Goal: Transaction & Acquisition: Purchase product/service

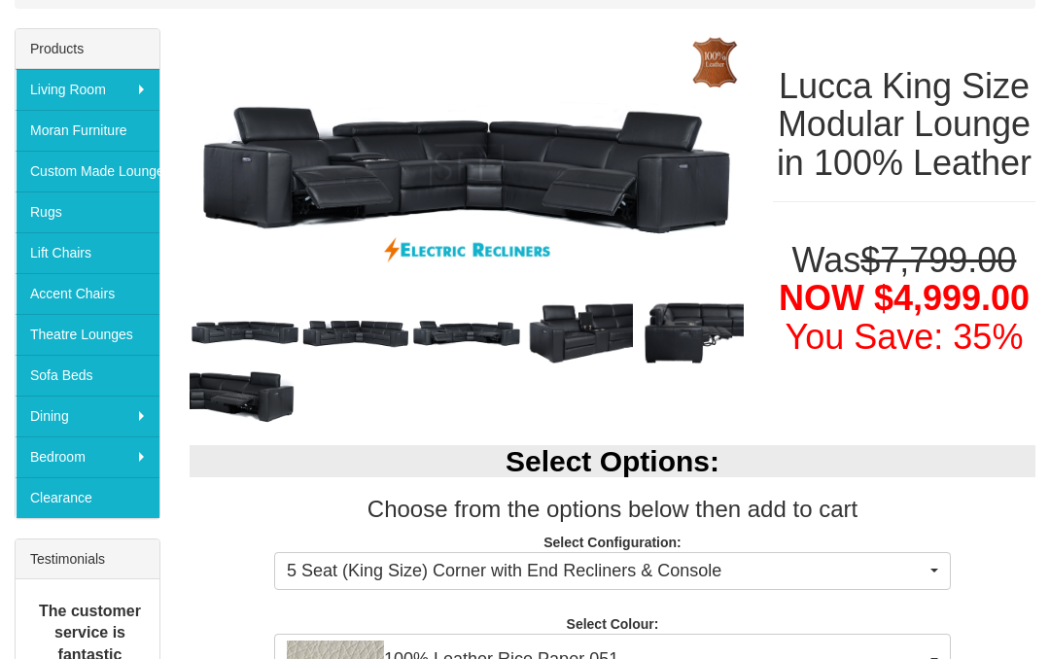
scroll to position [305, 0]
click at [984, 357] on font "You Save: 35%" at bounding box center [904, 337] width 238 height 40
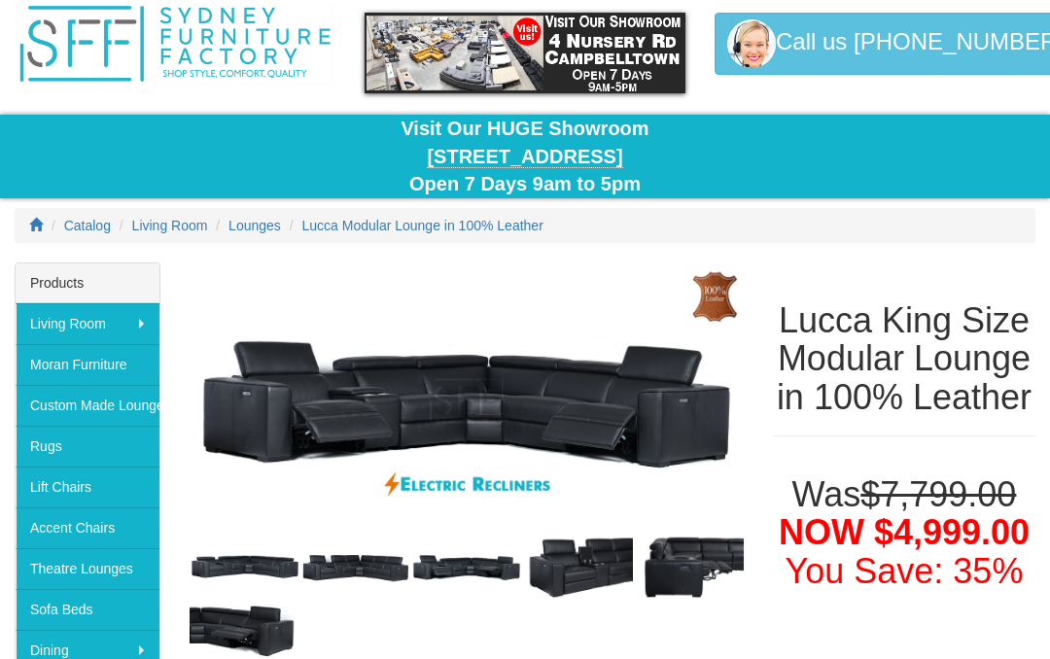
scroll to position [0, 0]
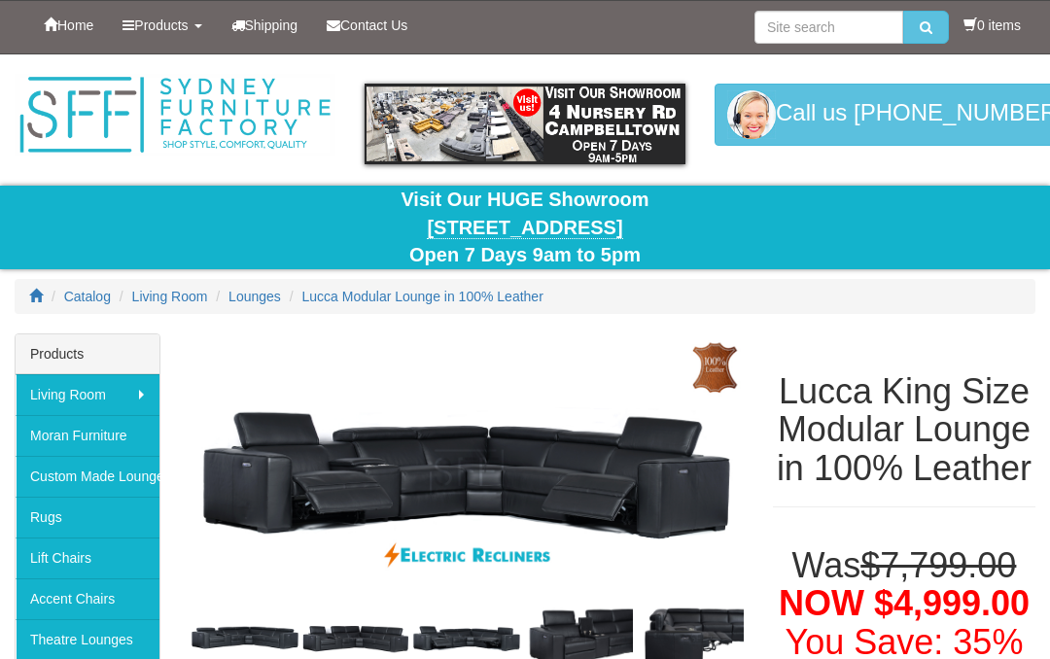
click at [1029, 274] on div at bounding box center [525, 193] width 1050 height 279
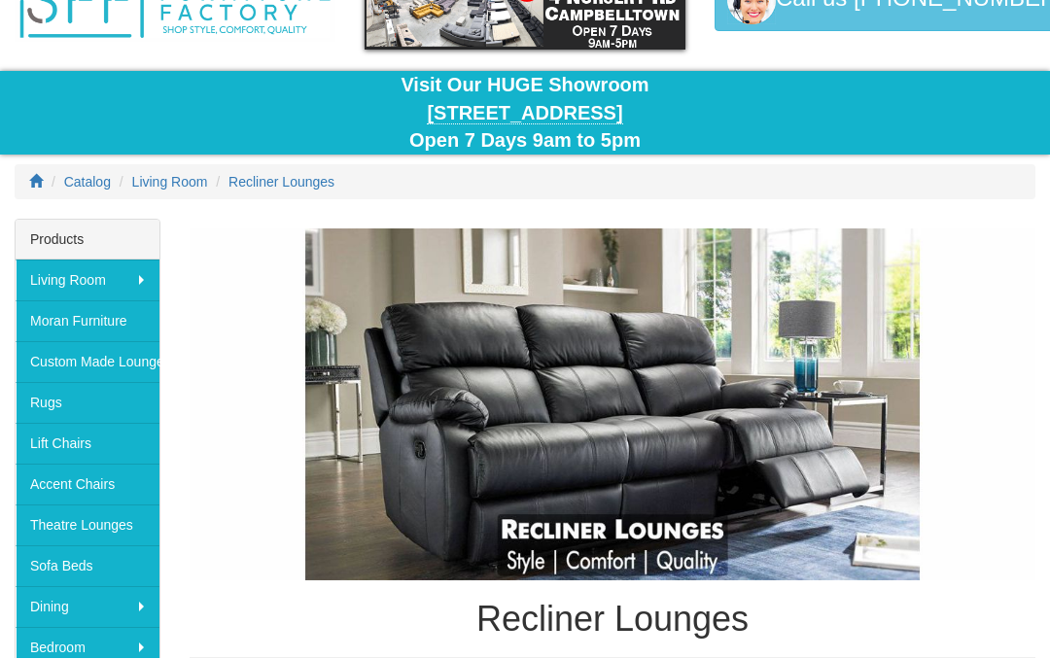
scroll to position [115, 0]
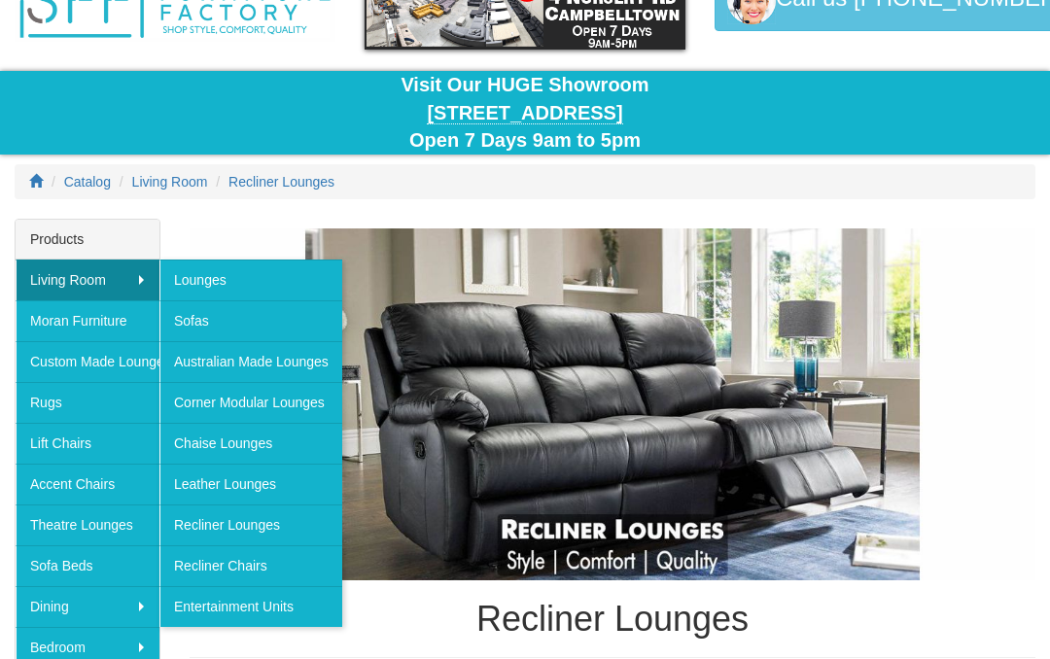
click at [196, 521] on link "Recliner Lounges" at bounding box center [250, 524] width 183 height 41
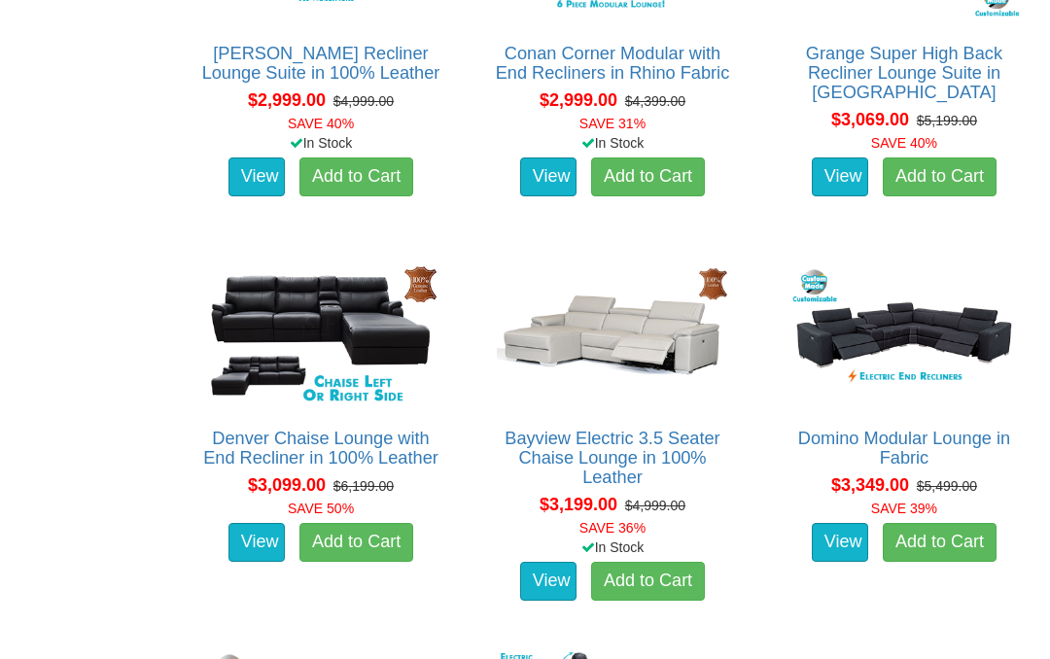
scroll to position [3254, 0]
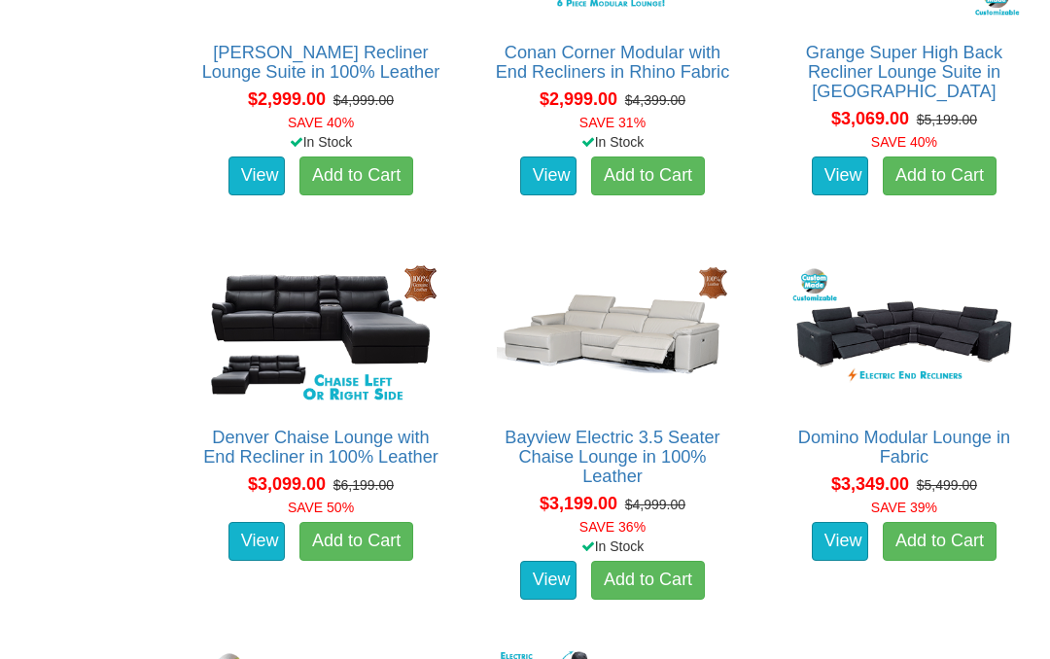
click at [951, 315] on img at bounding box center [903, 334] width 241 height 149
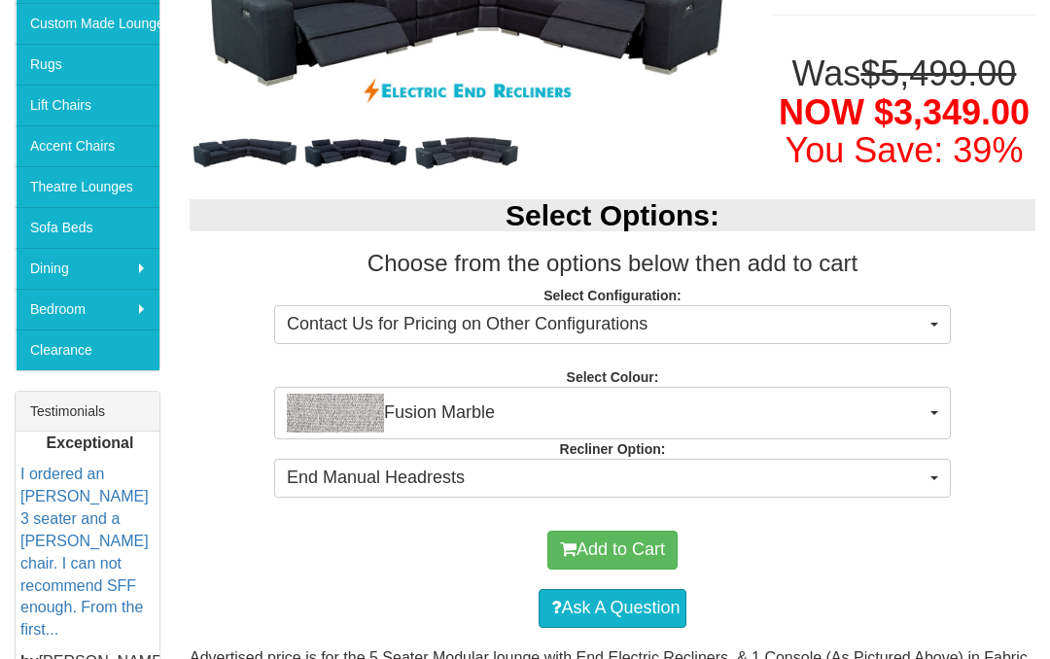
scroll to position [458, 0]
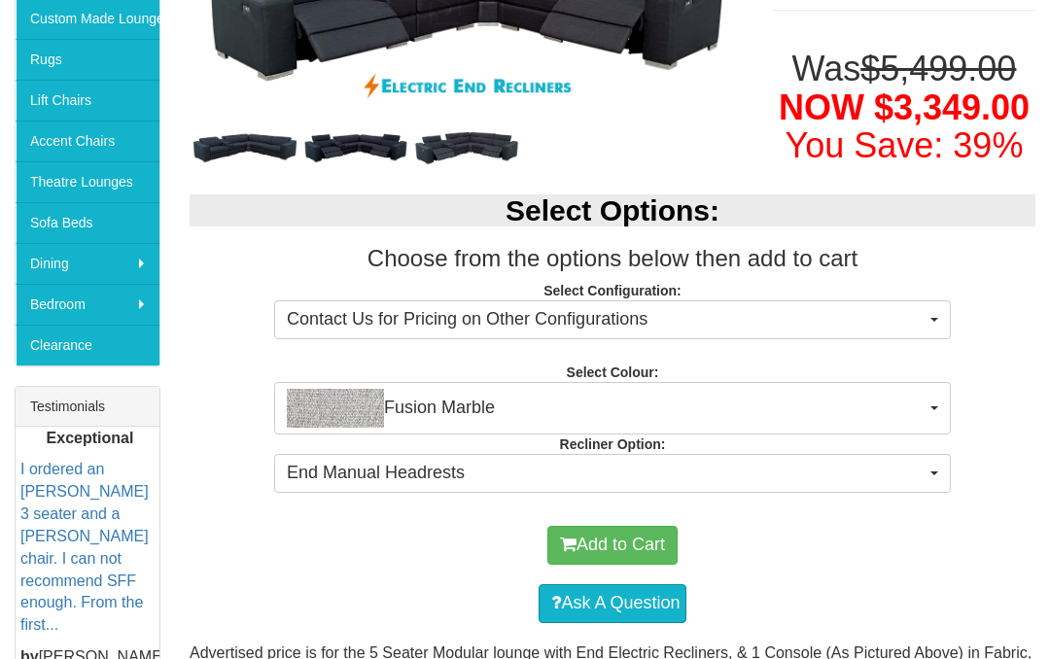
click at [936, 410] on span "button" at bounding box center [934, 408] width 8 height 4
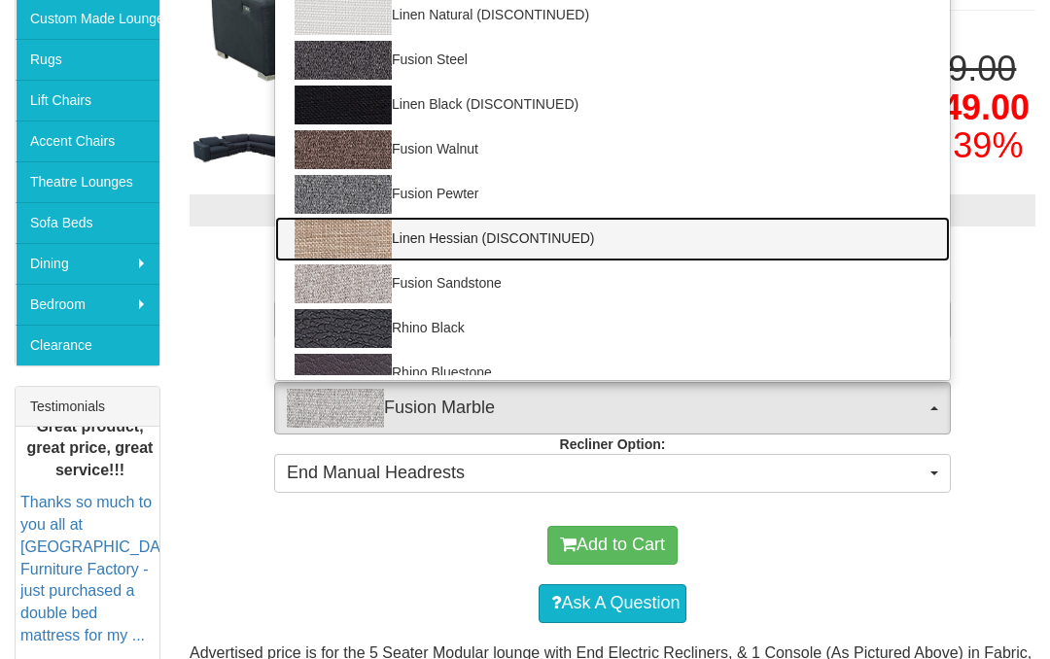
click at [516, 261] on link "Linen Hessian (DISCONTINUED)" at bounding box center [612, 239] width 674 height 45
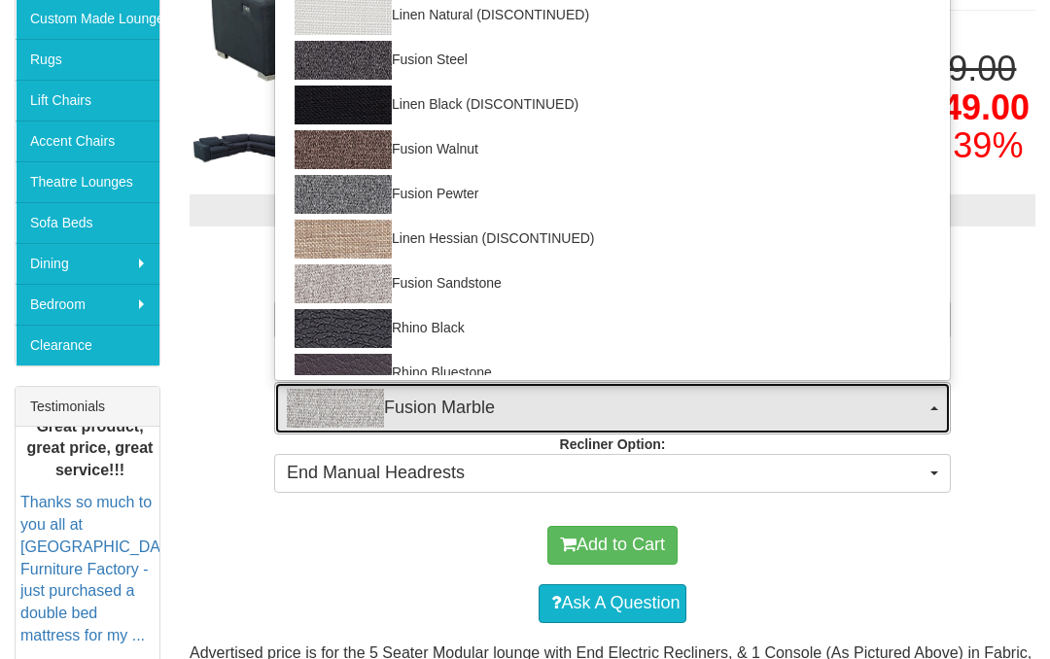
select select "1406"
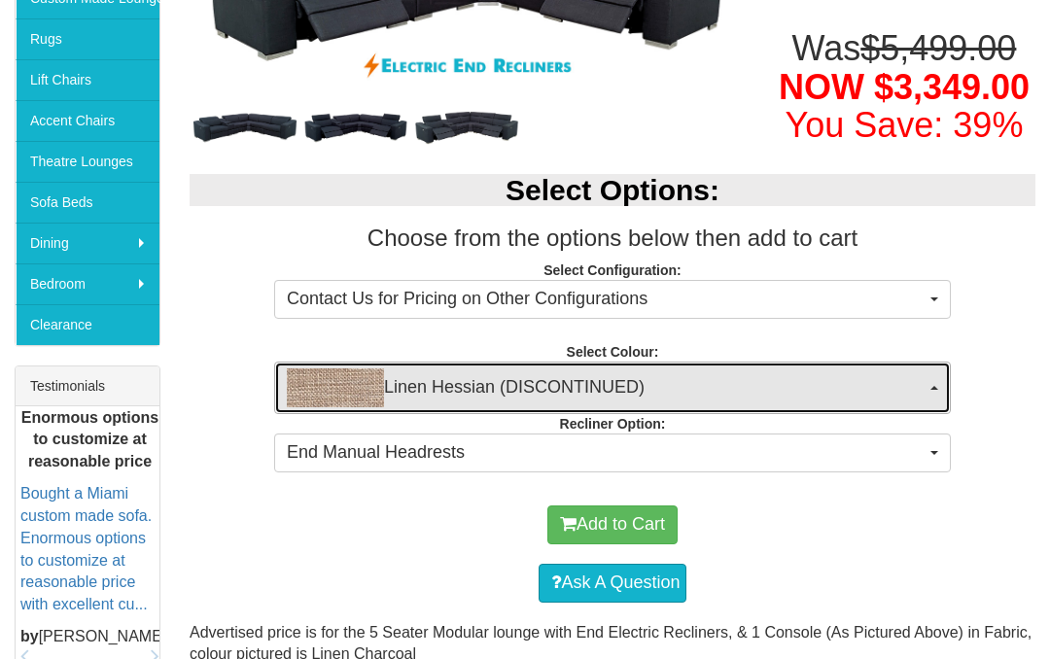
scroll to position [478, 0]
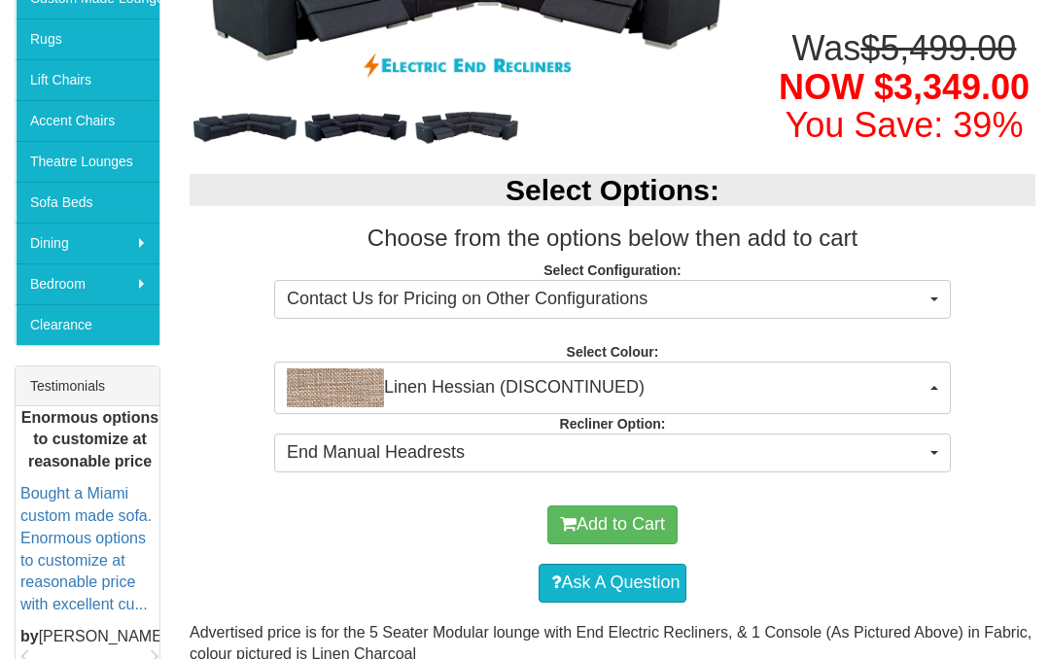
click at [913, 466] on span "End Manual Headrests" at bounding box center [606, 452] width 639 height 25
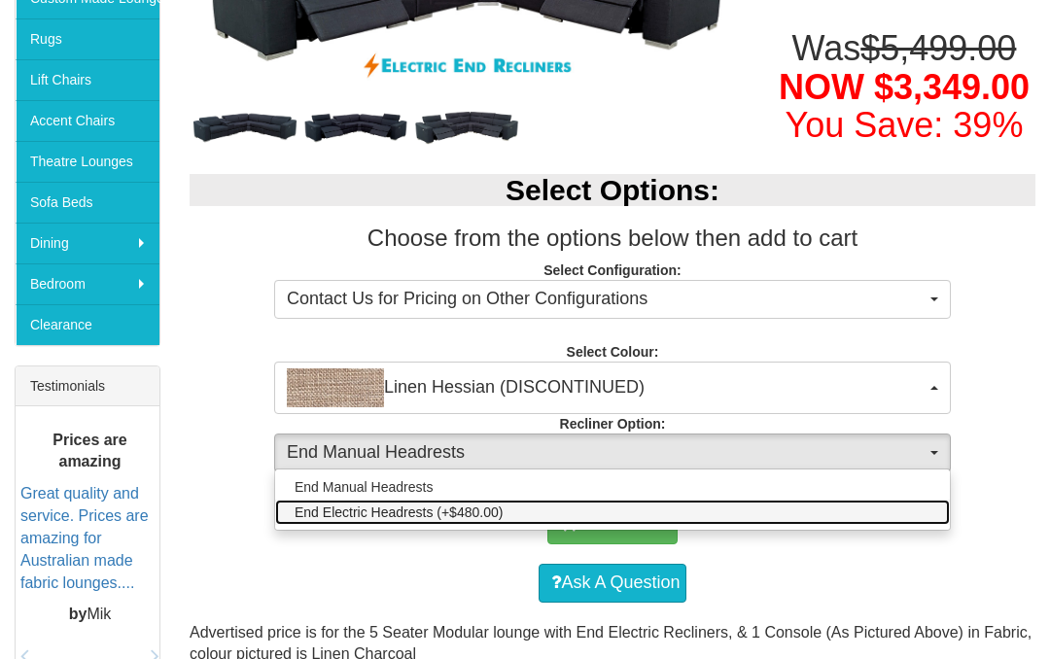
click at [902, 525] on link "End Electric Headrests (+$480.00)" at bounding box center [612, 512] width 674 height 25
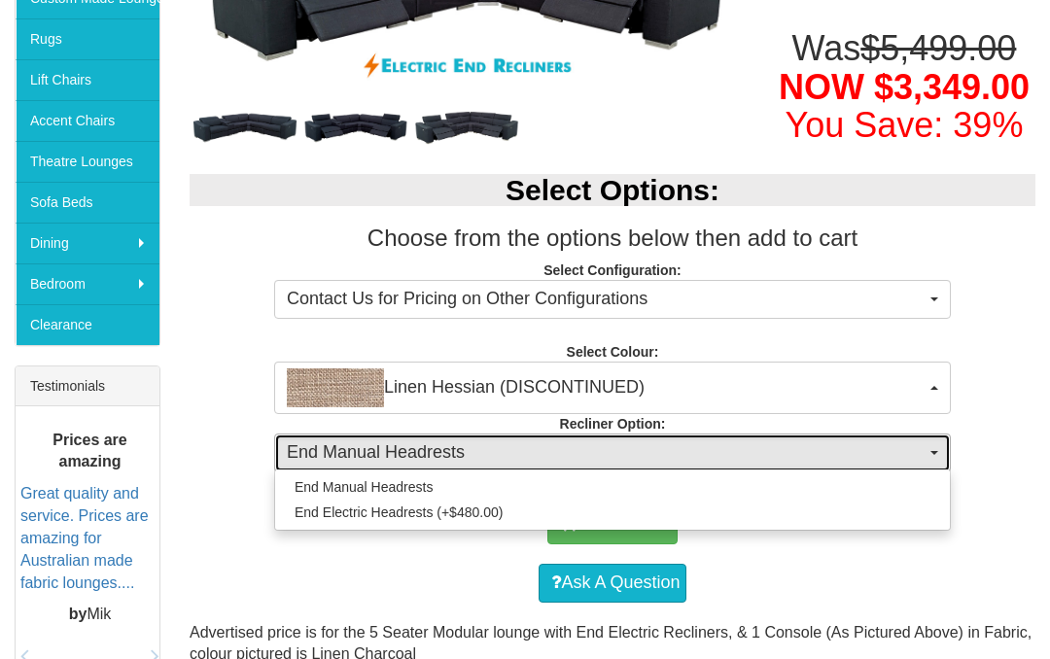
select select "2011"
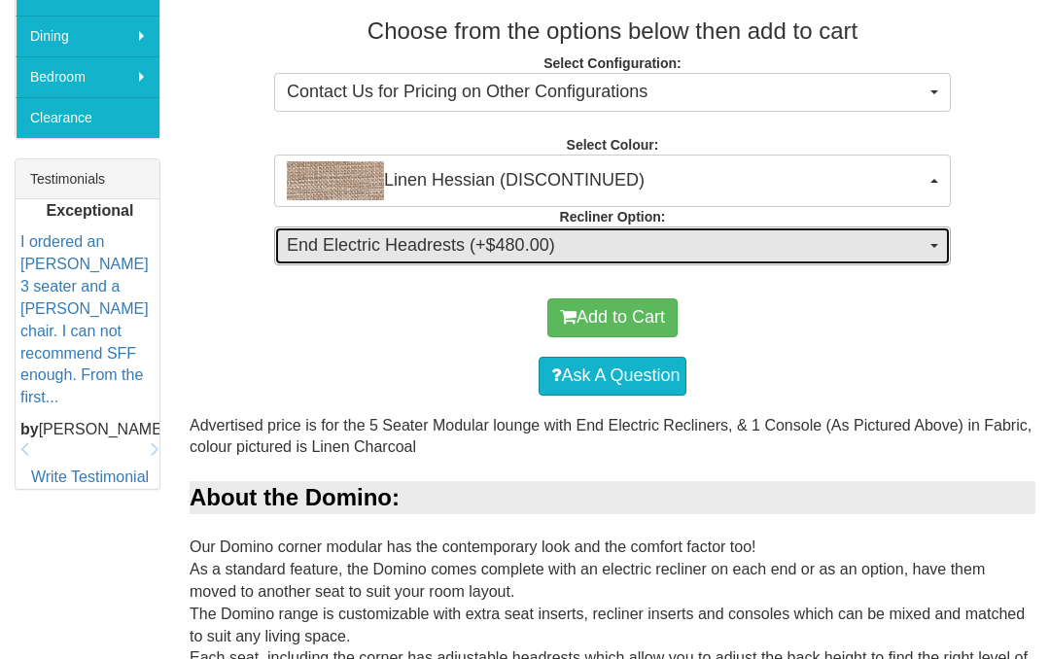
scroll to position [687, 0]
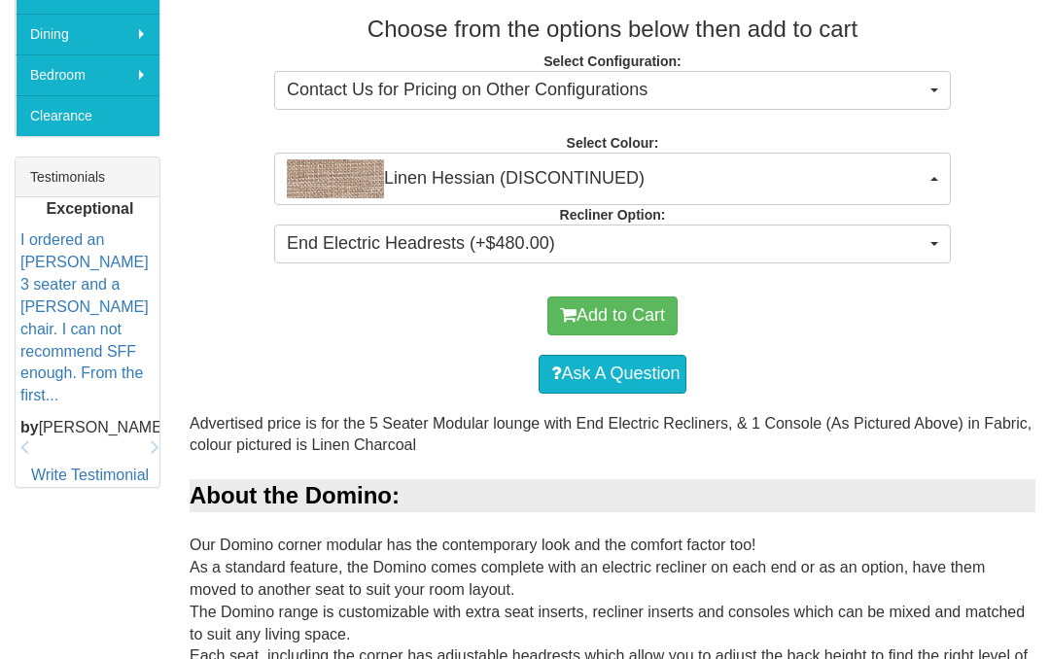
click at [632, 335] on button "Add to Cart" at bounding box center [612, 315] width 130 height 39
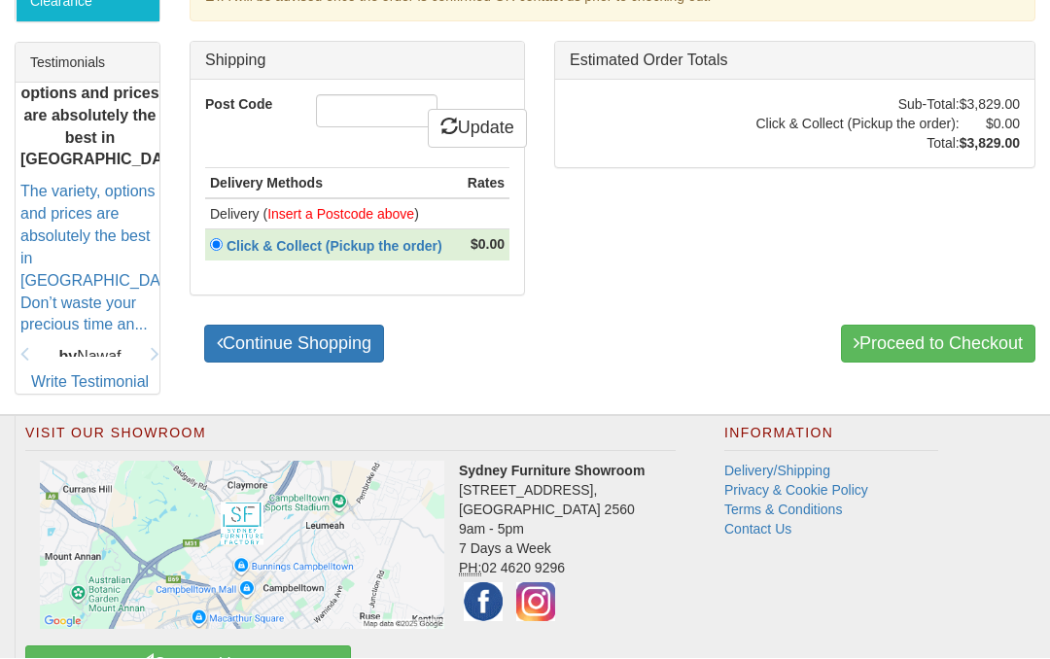
scroll to position [791, 0]
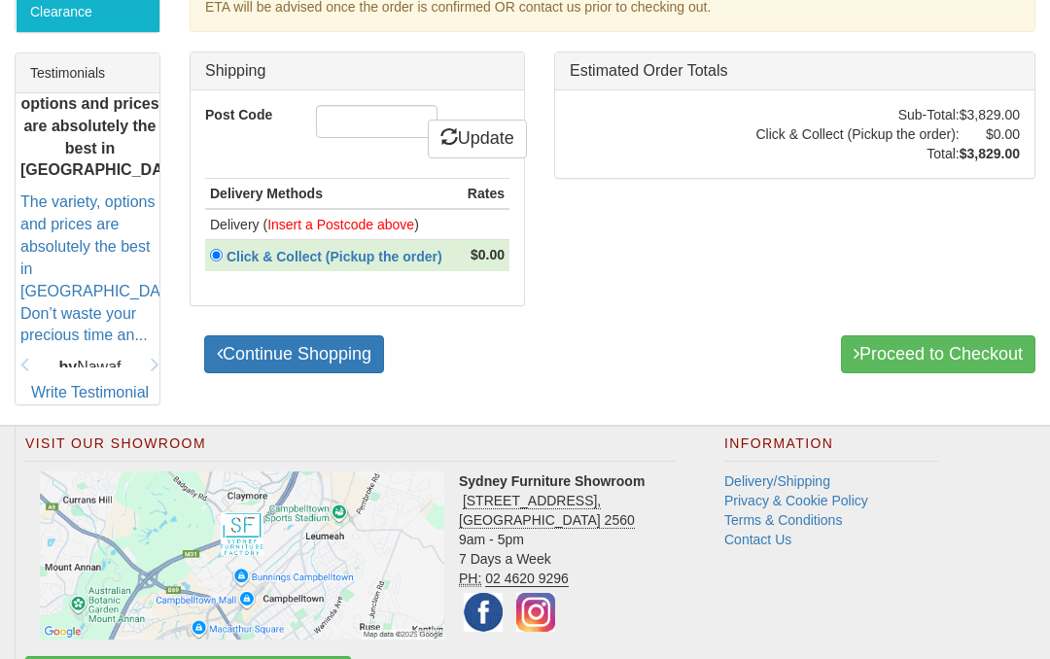
click at [243, 195] on strong "Delivery Methods" at bounding box center [266, 194] width 113 height 16
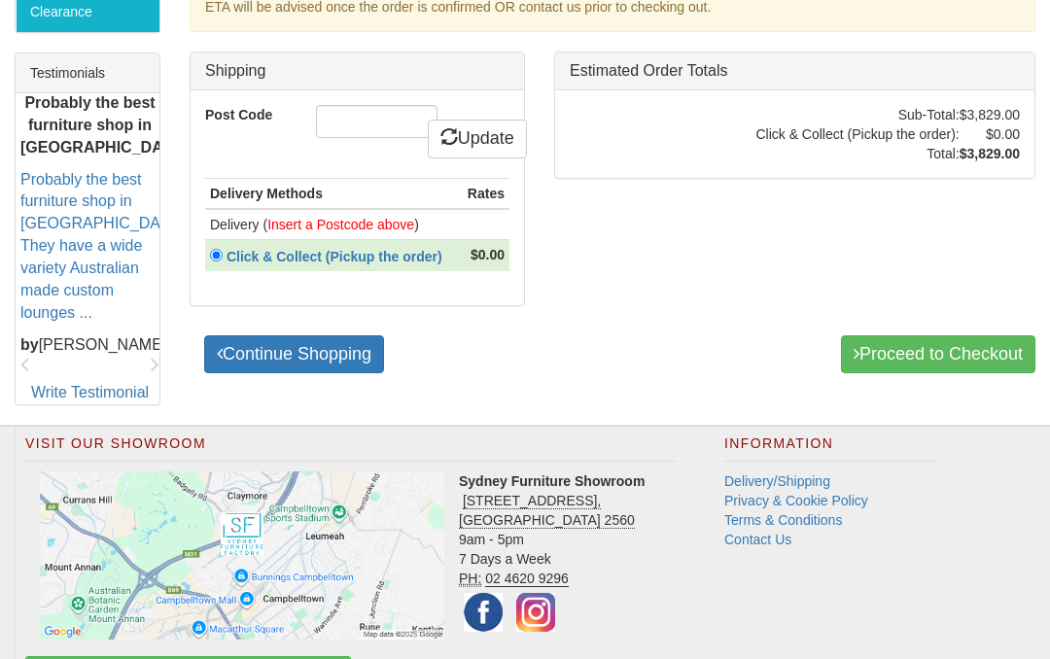
click at [486, 187] on strong "Rates" at bounding box center [485, 194] width 37 height 16
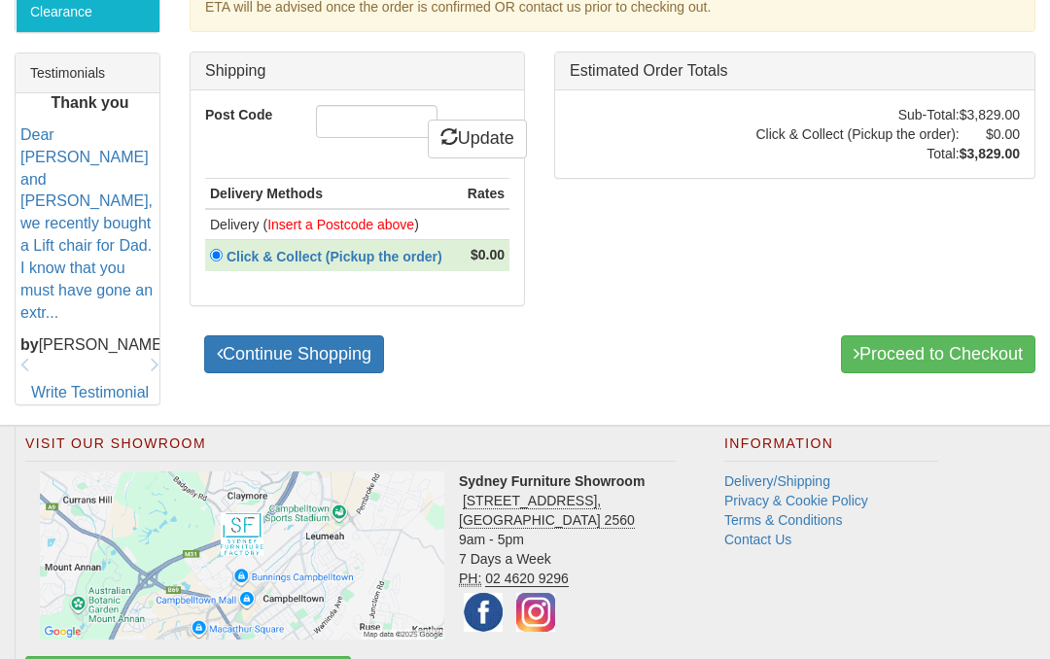
click at [335, 220] on font "Insert a Postcode above" at bounding box center [340, 225] width 147 height 16
click at [353, 190] on th "Delivery Methods" at bounding box center [333, 193] width 257 height 31
click at [374, 225] on font "Insert a Postcode above" at bounding box center [340, 225] width 147 height 16
click at [456, 212] on td "Delivery ( Insert a Postcode above )" at bounding box center [333, 224] width 257 height 31
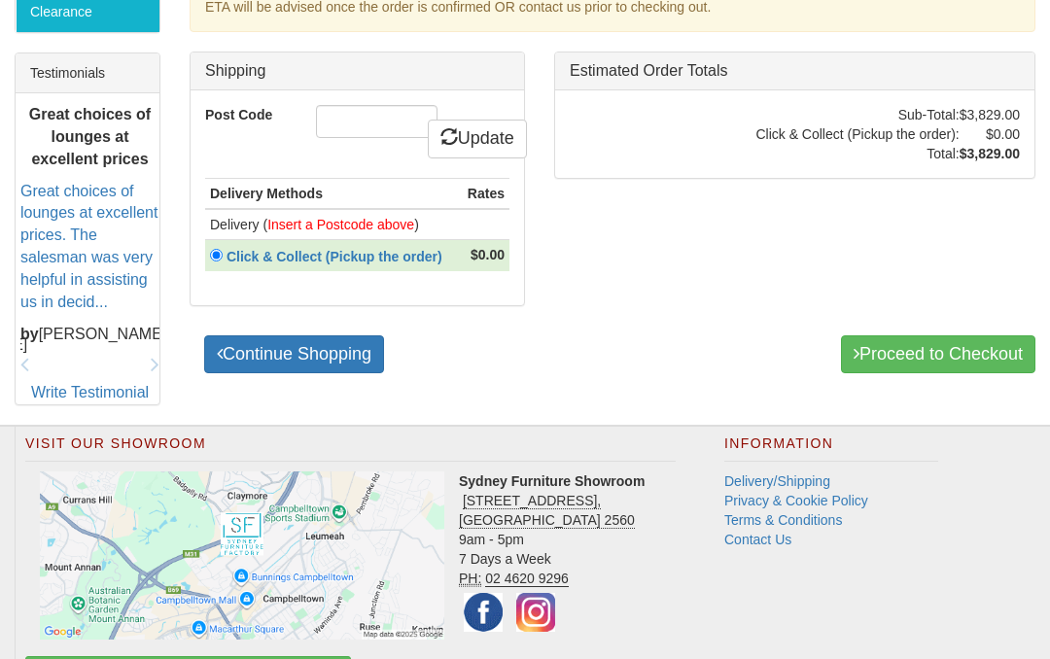
click at [497, 188] on strong "Rates" at bounding box center [485, 194] width 37 height 16
click at [275, 189] on strong "Delivery Methods" at bounding box center [266, 194] width 113 height 16
click at [435, 250] on strong "Click & Collect (Pickup the order)" at bounding box center [334, 257] width 216 height 16
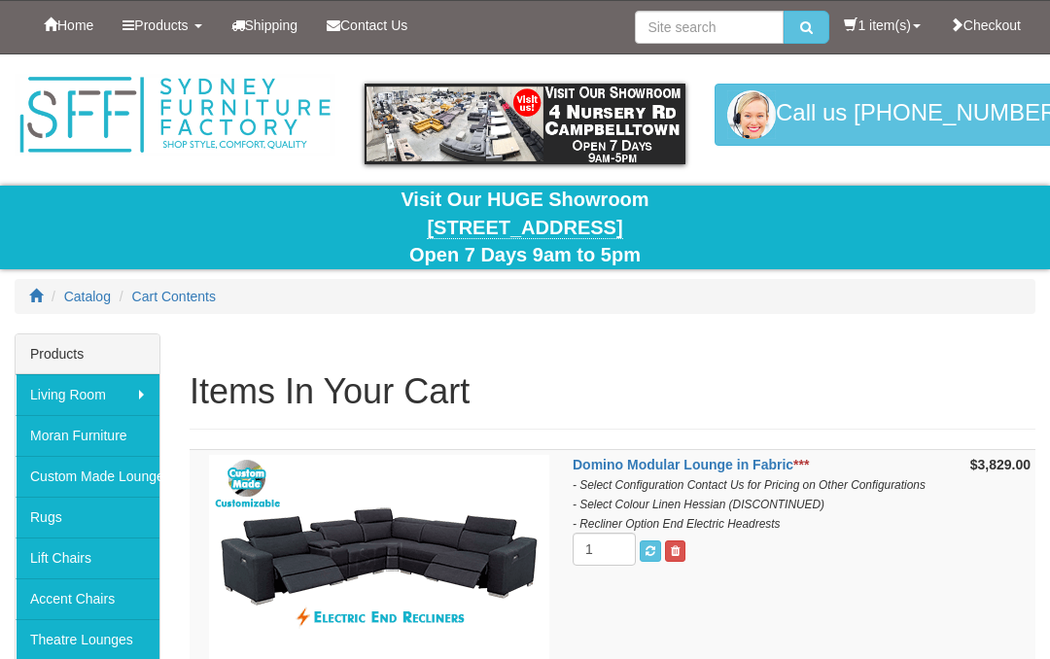
click at [452, 36] on div "Home Products Living Room [GEOGRAPHIC_DATA] Sofas Australian Made Lounges Corne…" at bounding box center [525, 27] width 1020 height 52
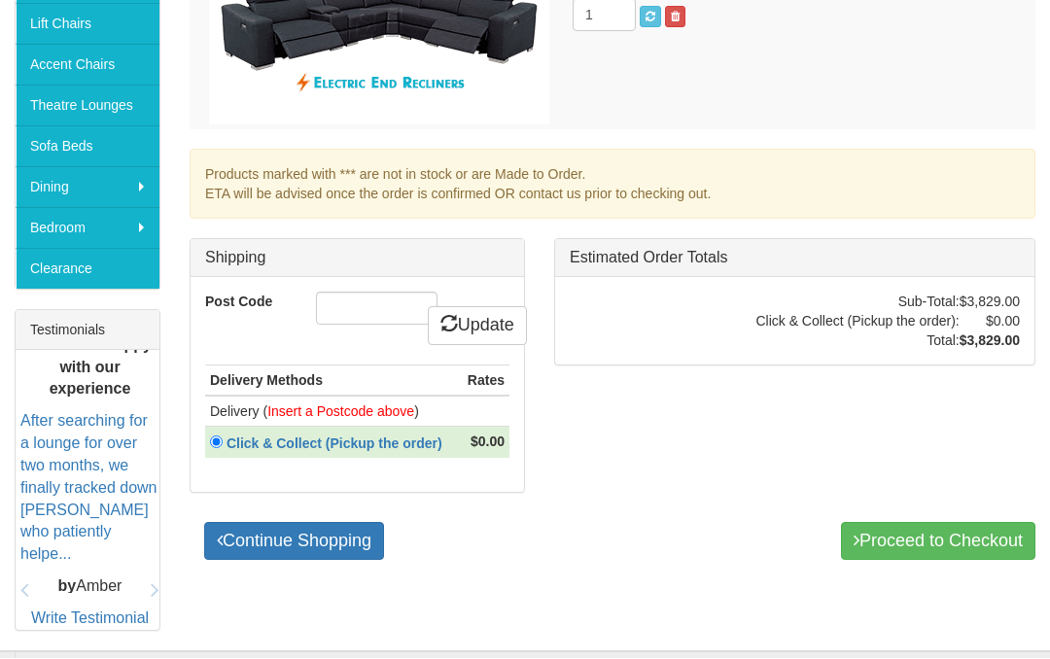
scroll to position [535, 0]
click at [434, 404] on td "Delivery ( Insert a Postcode above )" at bounding box center [333, 411] width 257 height 31
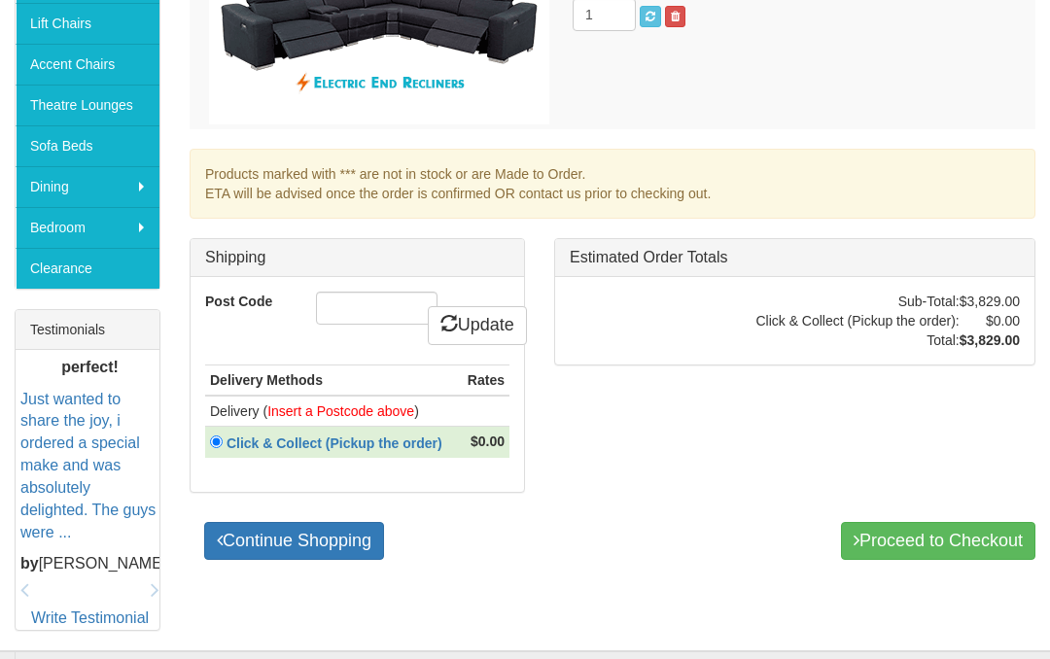
click at [375, 436] on strong "Click & Collect (Pickup the order)" at bounding box center [334, 443] width 216 height 16
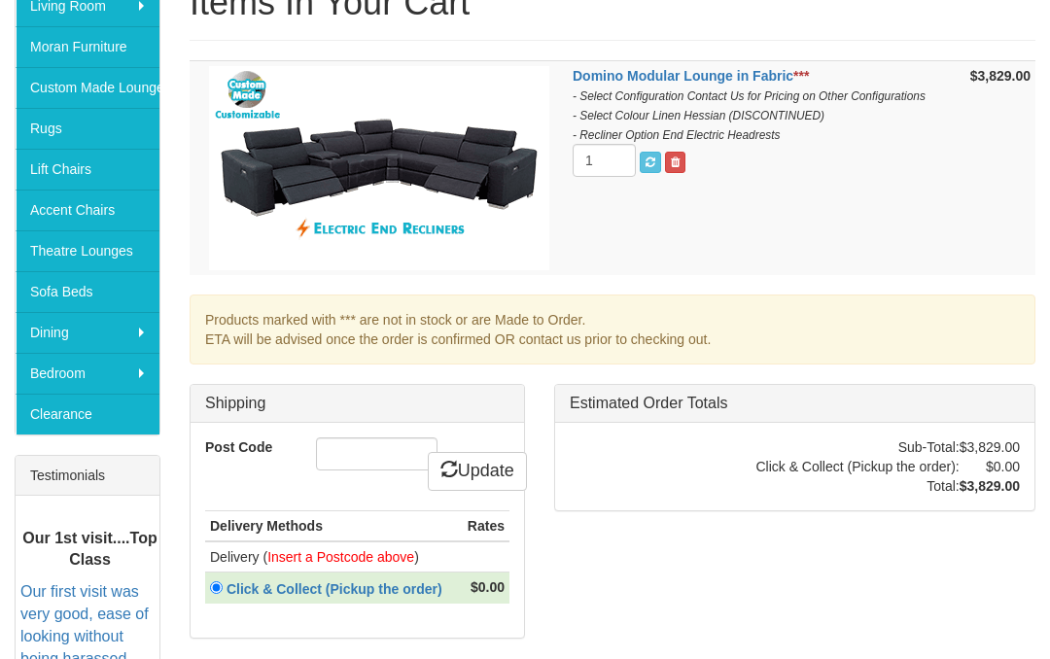
scroll to position [390, 0]
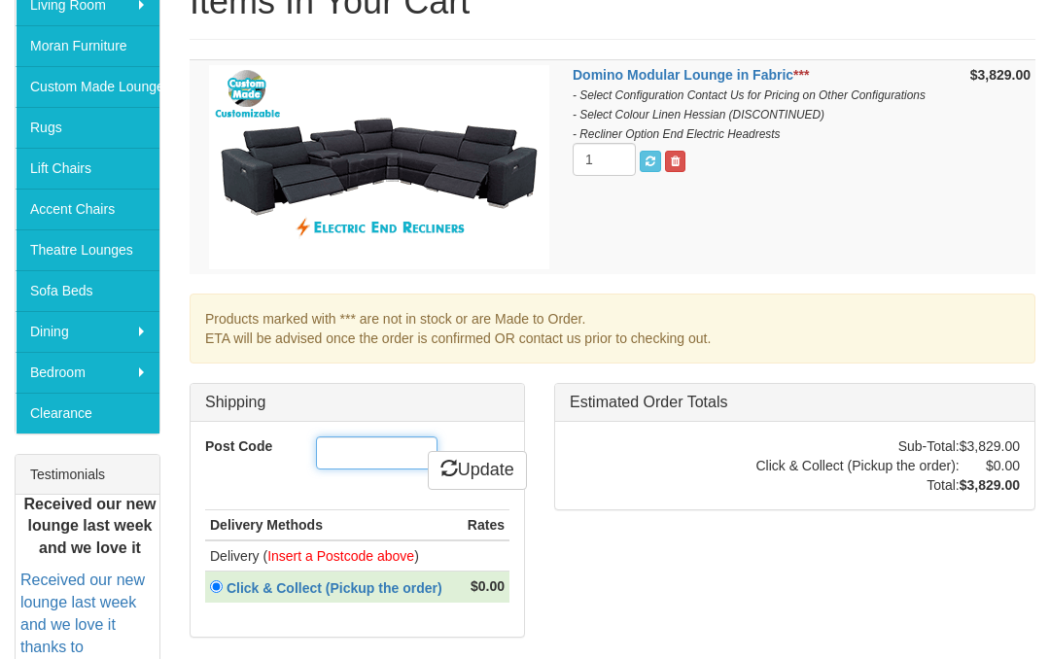
click at [379, 442] on input "Post Code" at bounding box center [376, 452] width 121 height 33
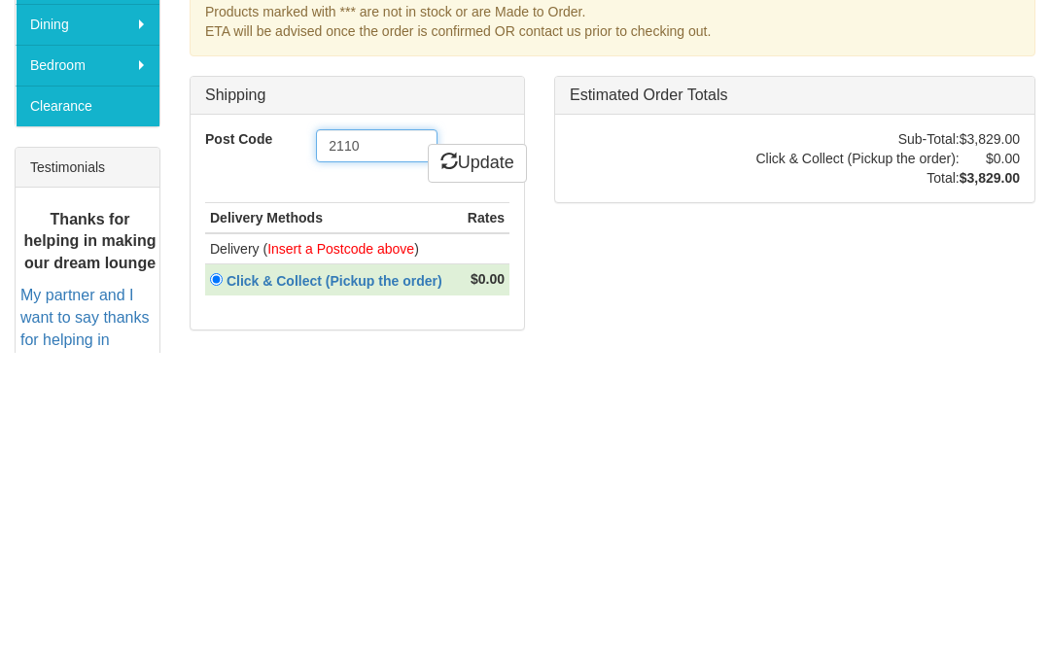
type input "2110"
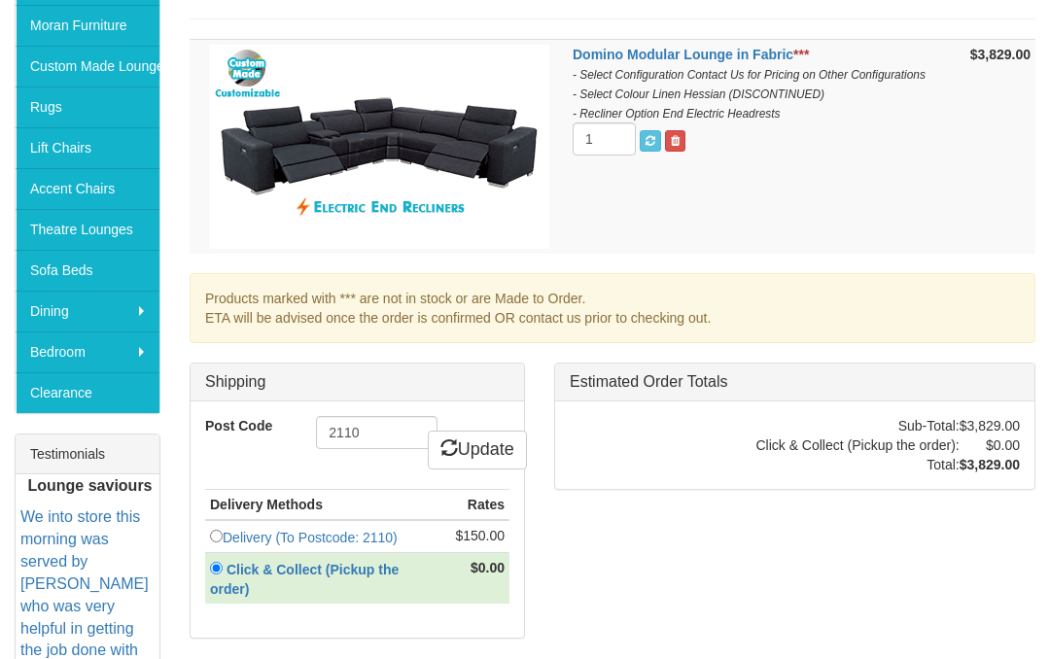
scroll to position [410, 0]
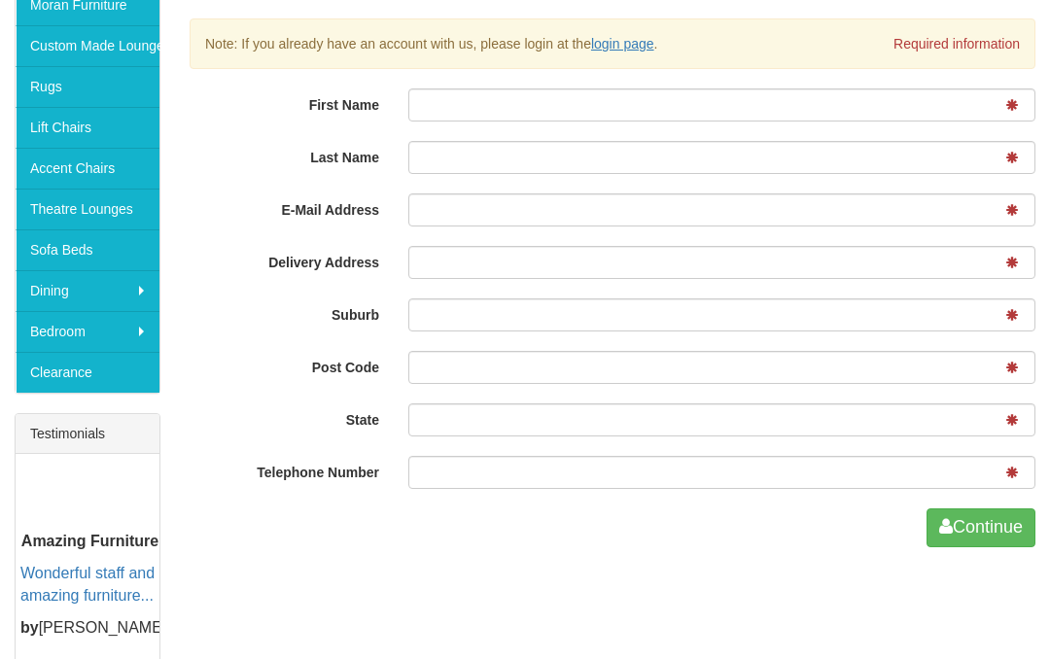
scroll to position [431, 0]
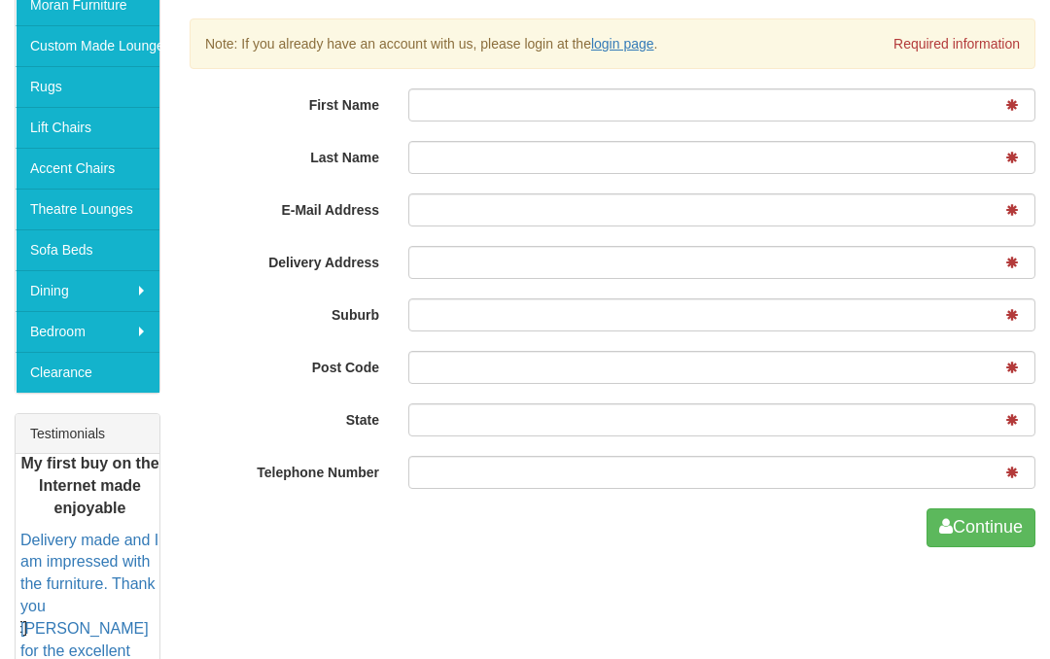
click at [977, 521] on button "Continue" at bounding box center [980, 527] width 109 height 39
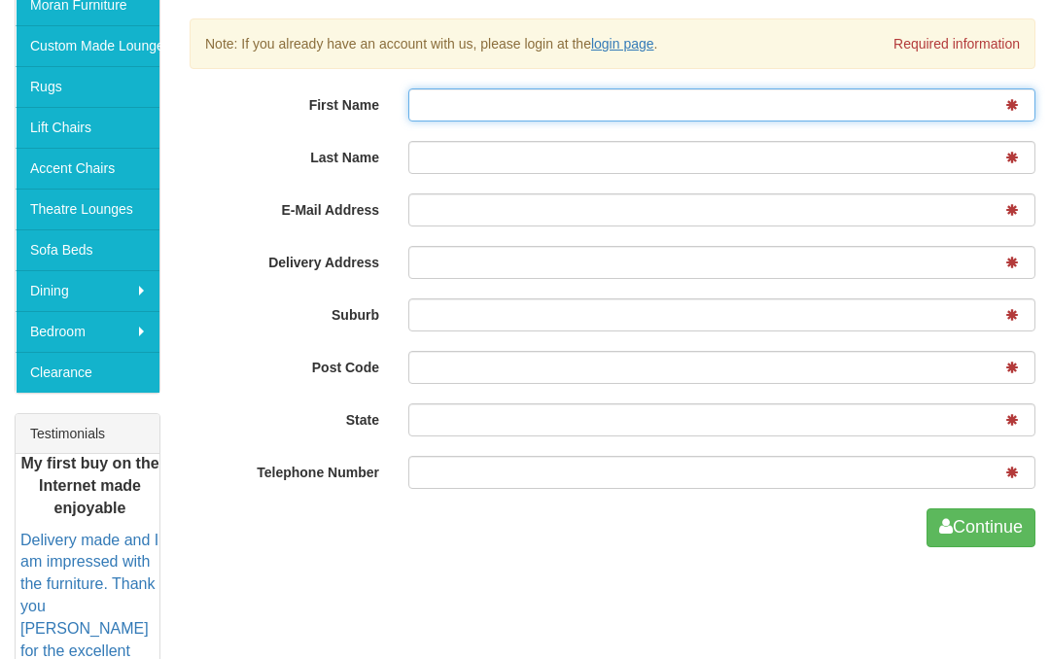
click at [978, 526] on button "Continue" at bounding box center [980, 527] width 109 height 39
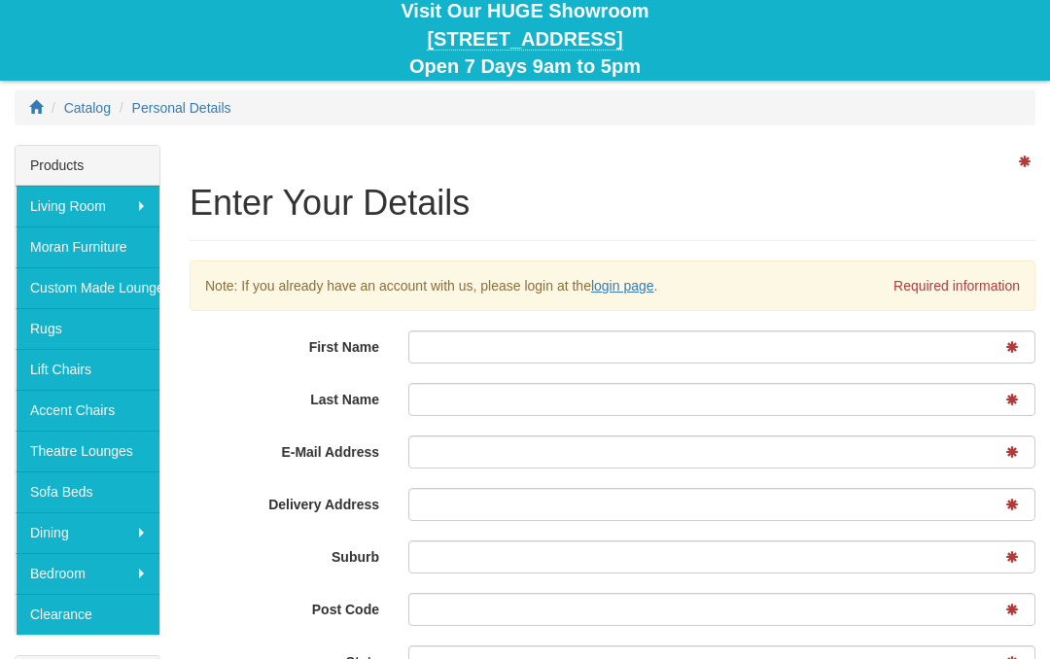
scroll to position [0, 0]
